Goal: Information Seeking & Learning: Learn about a topic

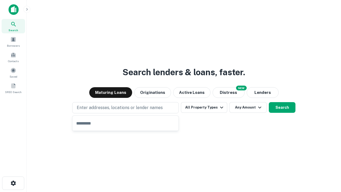
type input "**********"
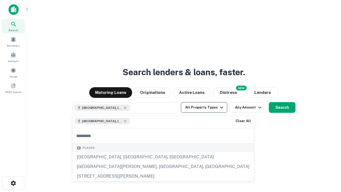
click at [204, 107] on button "All Property Types" at bounding box center [204, 107] width 46 height 11
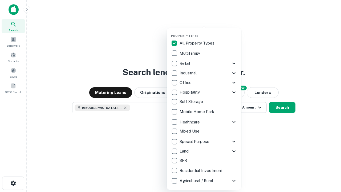
click at [208, 32] on button "button" at bounding box center [208, 32] width 75 height 0
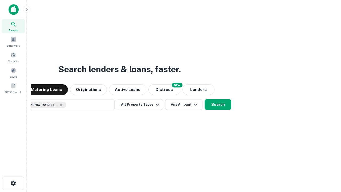
scroll to position [9, 0]
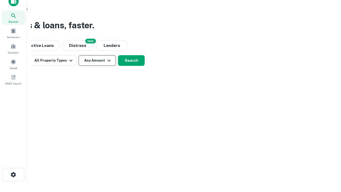
click at [97, 60] on button "Any Amount" at bounding box center [97, 60] width 37 height 11
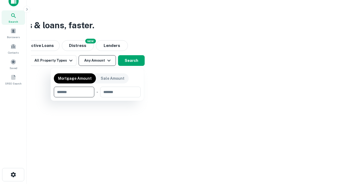
type input "*******"
click at [97, 97] on button "button" at bounding box center [97, 97] width 87 height 0
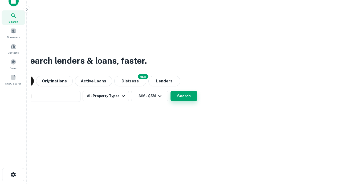
click at [170, 91] on button "Search" at bounding box center [183, 96] width 27 height 11
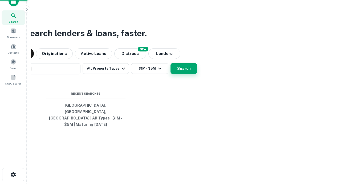
scroll to position [17, 151]
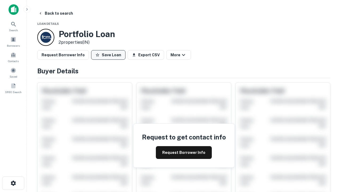
click at [108, 55] on button "Save Loan" at bounding box center [108, 55] width 34 height 10
click at [109, 55] on button "Save Loan" at bounding box center [108, 55] width 34 height 10
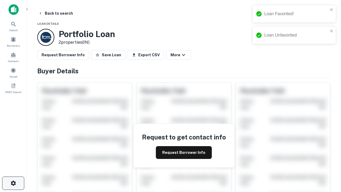
click at [13, 183] on icon "button" at bounding box center [13, 183] width 6 height 6
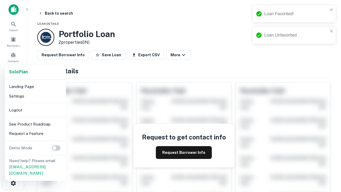
click at [35, 110] on li "Logout" at bounding box center [35, 110] width 57 height 10
